Goal: Find contact information: Obtain details needed to contact an individual or organization

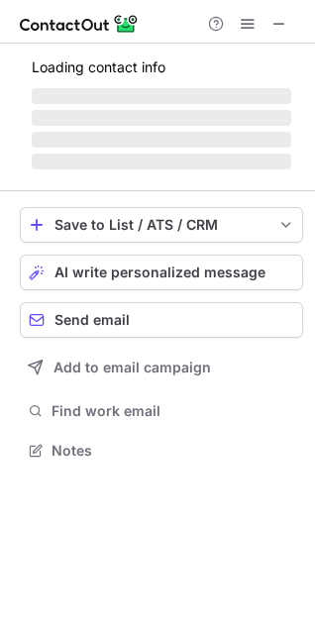
scroll to position [463, 315]
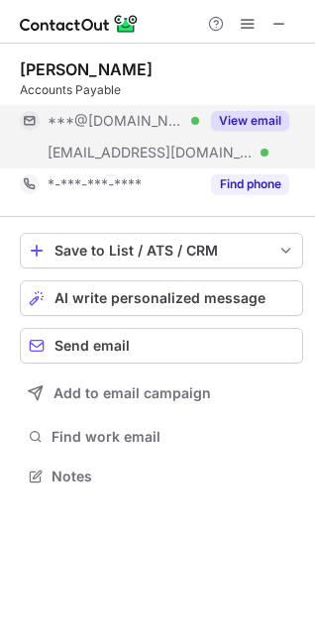
click at [229, 126] on button "View email" at bounding box center [250, 121] width 78 height 20
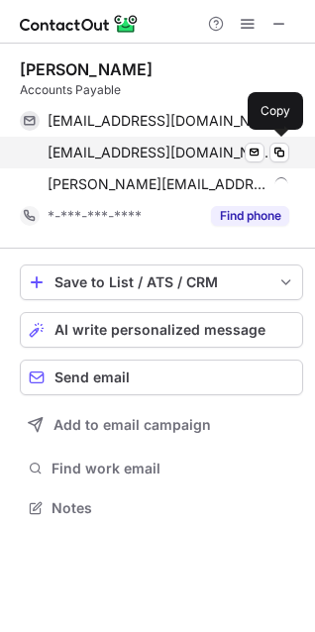
scroll to position [495, 315]
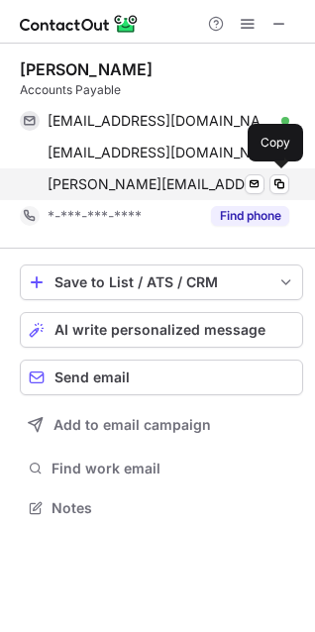
click at [159, 185] on span "carrie.kudika@illuminateusa.com" at bounding box center [158, 184] width 220 height 18
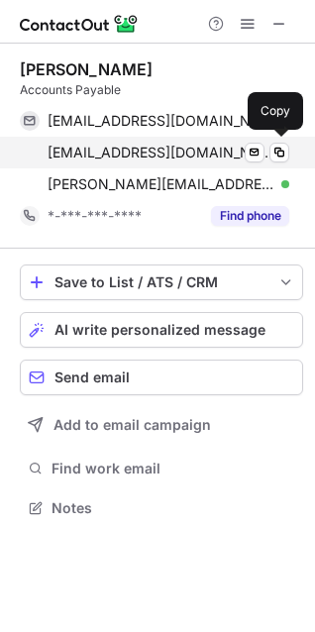
click at [182, 150] on span "cgreen@abrasive-tech.com" at bounding box center [161, 153] width 227 height 18
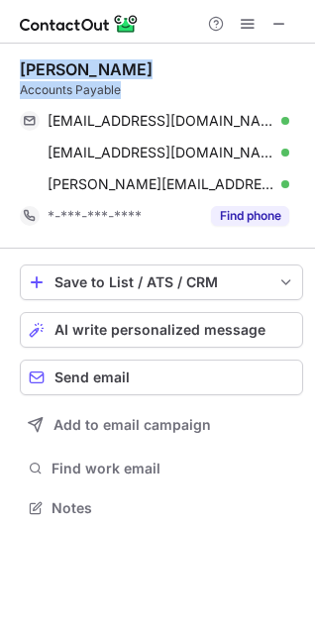
drag, startPoint x: 23, startPoint y: 63, endPoint x: 161, endPoint y: 103, distance: 143.3
click at [161, 103] on div "Carrie Kudika Accounts Payable jcgreen380@yahoo.com Verified Send email Copy cg…" at bounding box center [157, 291] width 315 height 495
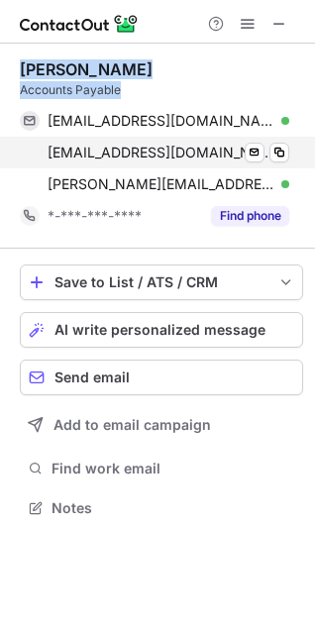
copy div "Carrie Kudika Accounts Payable"
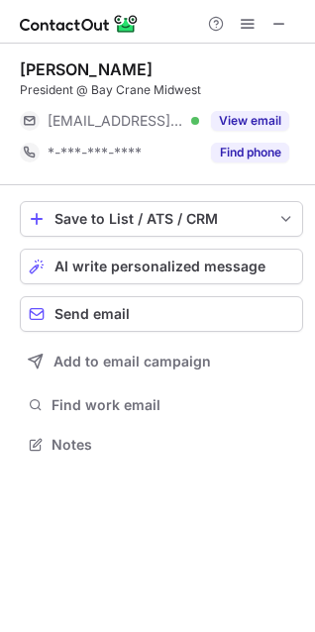
scroll to position [431, 315]
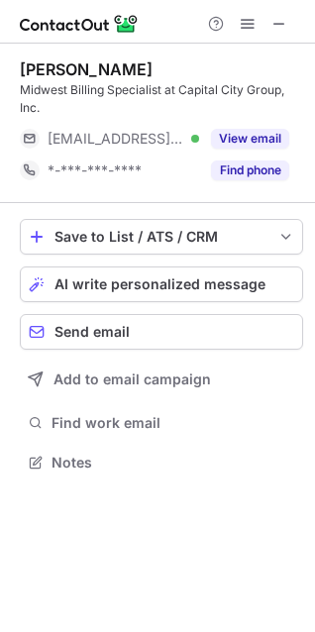
scroll to position [449, 315]
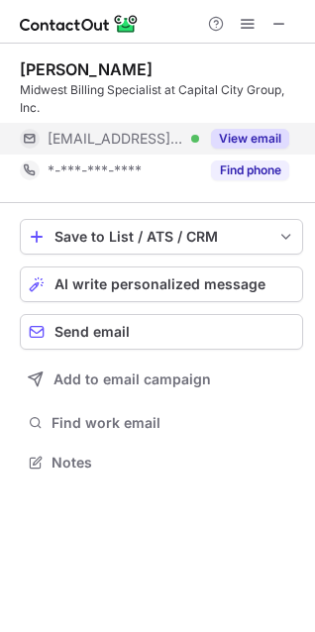
click at [257, 132] on button "View email" at bounding box center [250, 139] width 78 height 20
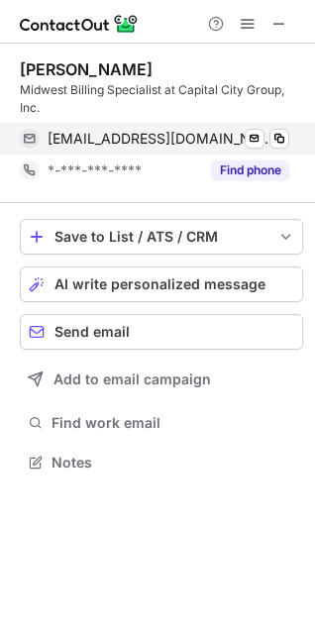
click at [156, 138] on span "bmyers@ccgroup-inc.com" at bounding box center [161, 139] width 227 height 18
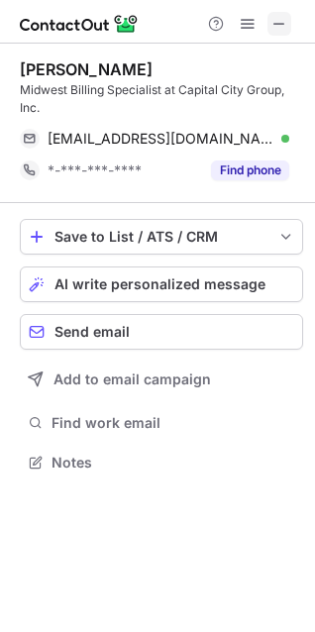
click at [273, 30] on span at bounding box center [280, 24] width 16 height 16
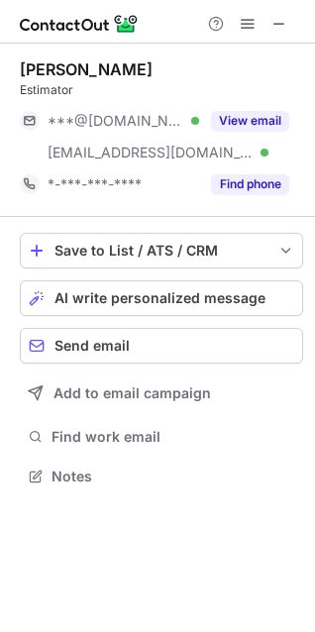
scroll to position [463, 315]
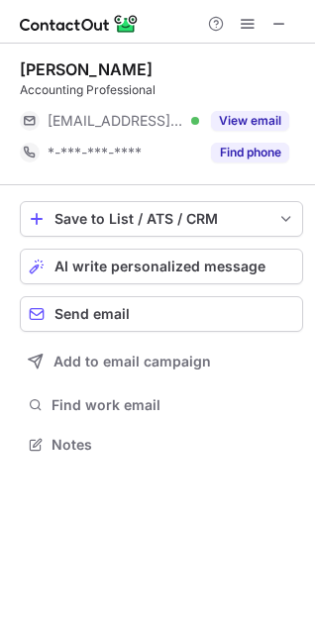
scroll to position [431, 315]
